Goal: Task Accomplishment & Management: Use online tool/utility

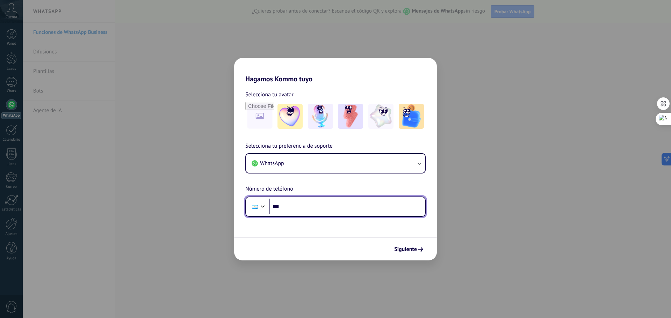
click at [301, 210] on input "***" at bounding box center [347, 207] width 156 height 16
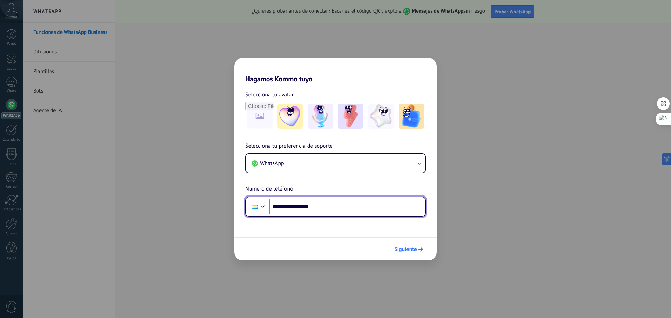
type input "**********"
click at [399, 249] on span "Siguiente" at bounding box center [405, 249] width 23 height 5
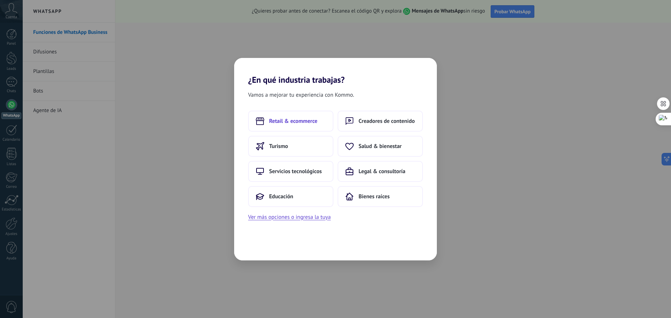
click at [310, 119] on span "Retail & ecommerce" at bounding box center [293, 121] width 48 height 7
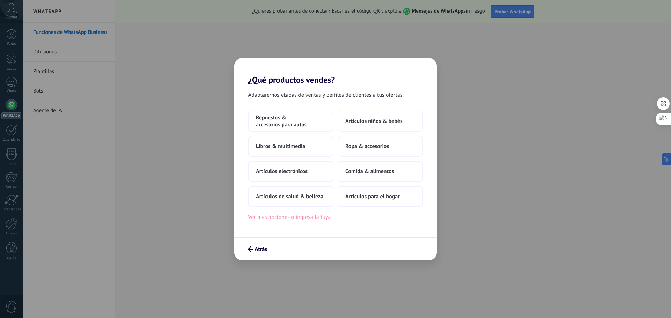
click at [300, 218] on button "Ver más opciones o ingresa la tuya" at bounding box center [289, 217] width 82 height 9
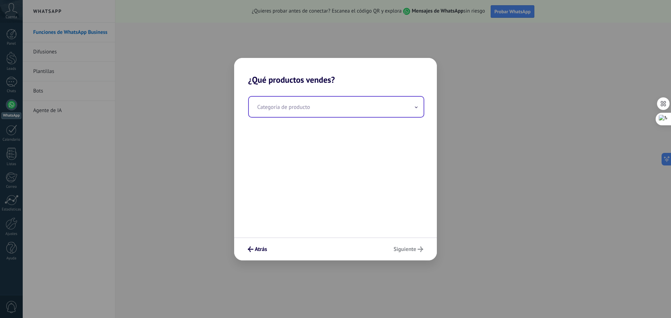
click at [417, 106] on span at bounding box center [416, 106] width 3 height 7
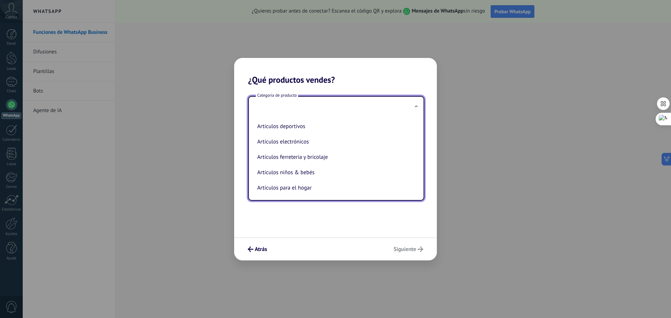
scroll to position [15, 0]
click at [297, 145] on li "Artículos electrónicos" at bounding box center [334, 142] width 161 height 15
type input "**********"
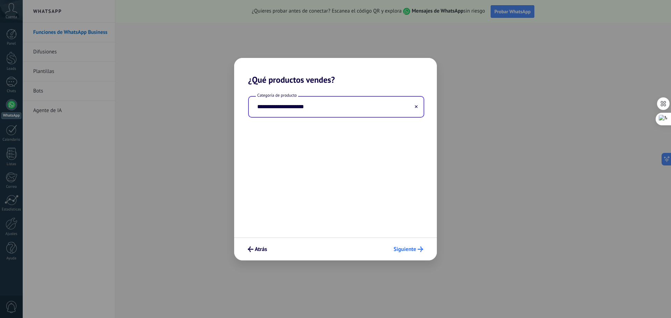
click at [410, 248] on span "Siguiente" at bounding box center [405, 249] width 23 height 5
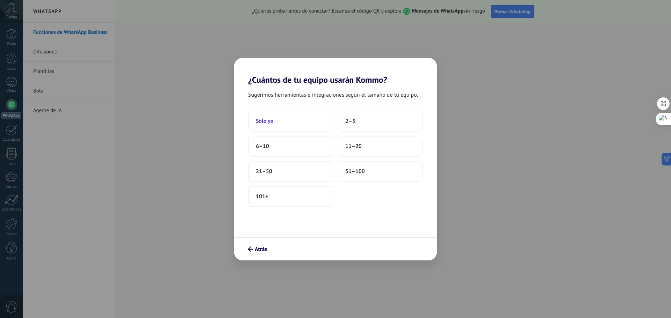
click at [278, 121] on button "Solo yo" at bounding box center [290, 121] width 85 height 21
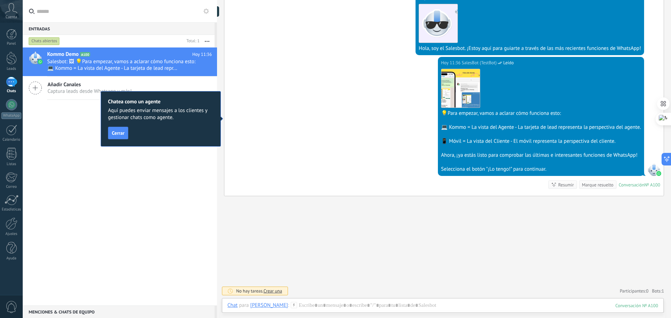
scroll to position [145, 0]
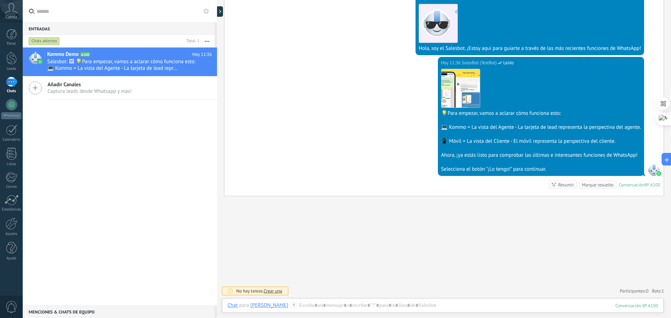
click at [144, 226] on div "Kommo Demo A100 [DATE] 11:36 Salesbot: 🖼 💡Para empezar, vamos a aclarar cómo fu…" at bounding box center [120, 177] width 194 height 258
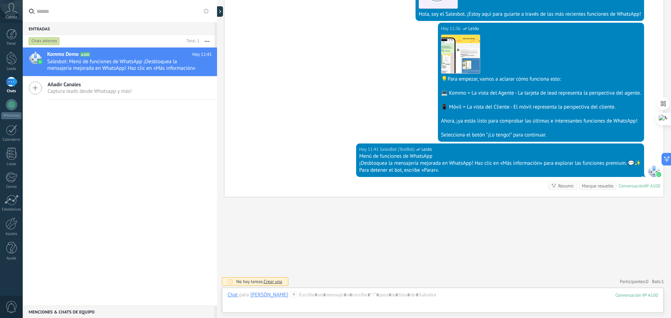
scroll to position [180, 0]
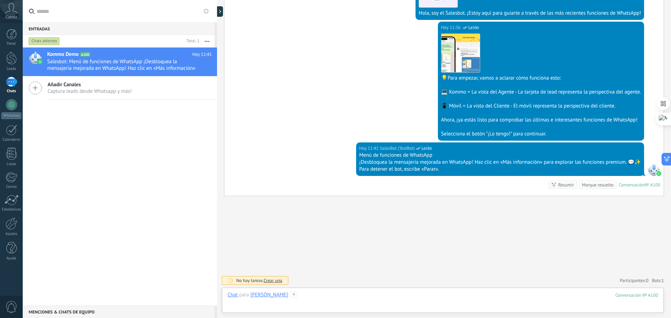
click at [331, 305] on div at bounding box center [443, 302] width 431 height 21
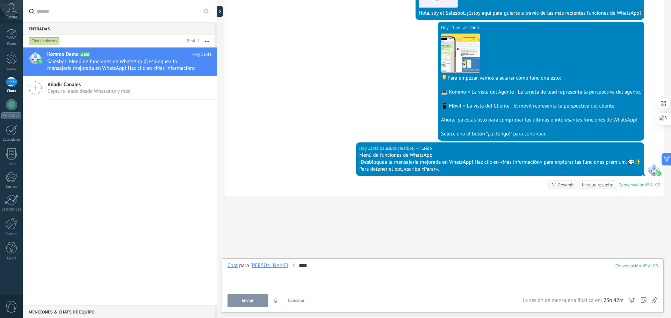
click at [37, 91] on icon at bounding box center [35, 87] width 13 height 13
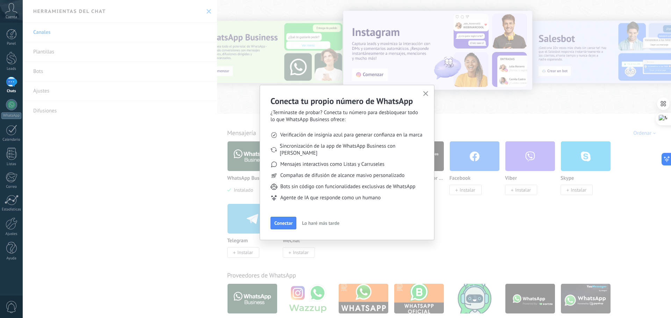
click at [425, 93] on icon "button" at bounding box center [425, 93] width 5 height 5
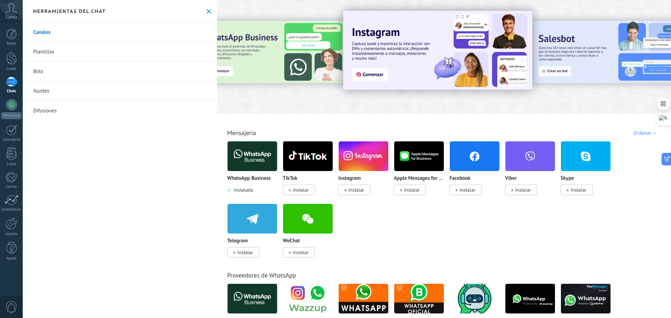
click at [170, 193] on div "Canales Plantillas Bots Ajustes Difusiones" at bounding box center [120, 171] width 194 height 296
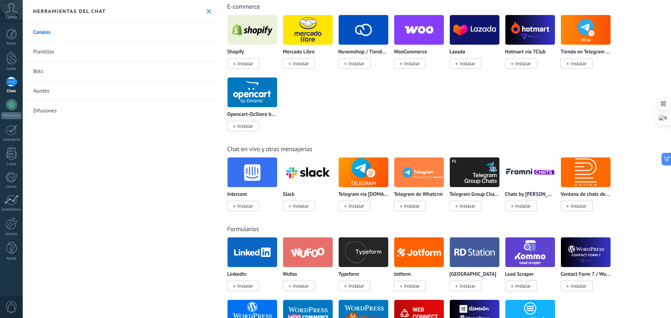
scroll to position [350, 0]
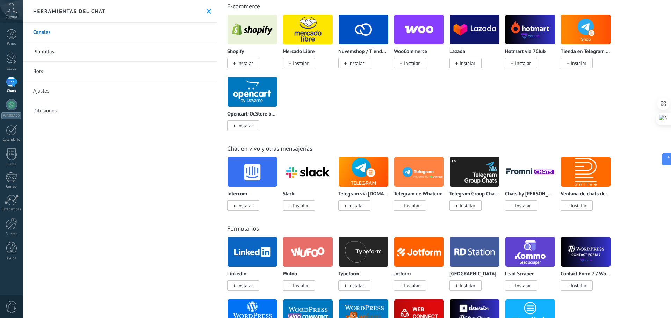
click at [145, 171] on div "Canales Plantillas Bots Ajustes Difusiones" at bounding box center [120, 171] width 194 height 296
click at [47, 71] on link "Bots" at bounding box center [120, 72] width 194 height 20
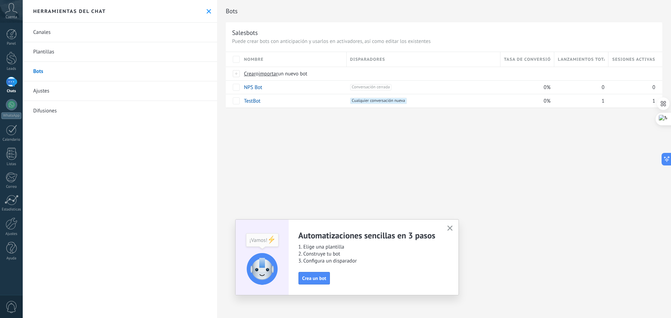
click at [275, 152] on div "Bots Salesbots Puede crear bots con anticipación y usarlos en activadores, así …" at bounding box center [444, 159] width 454 height 318
click at [252, 73] on span "Crear" at bounding box center [250, 74] width 12 height 7
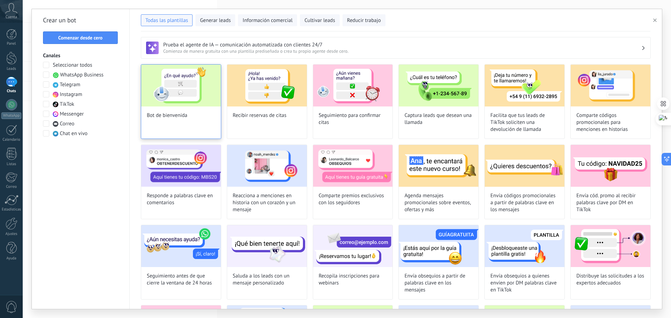
click at [195, 98] on img at bounding box center [181, 86] width 80 height 42
type input "**********"
